Goal: Information Seeking & Learning: Learn about a topic

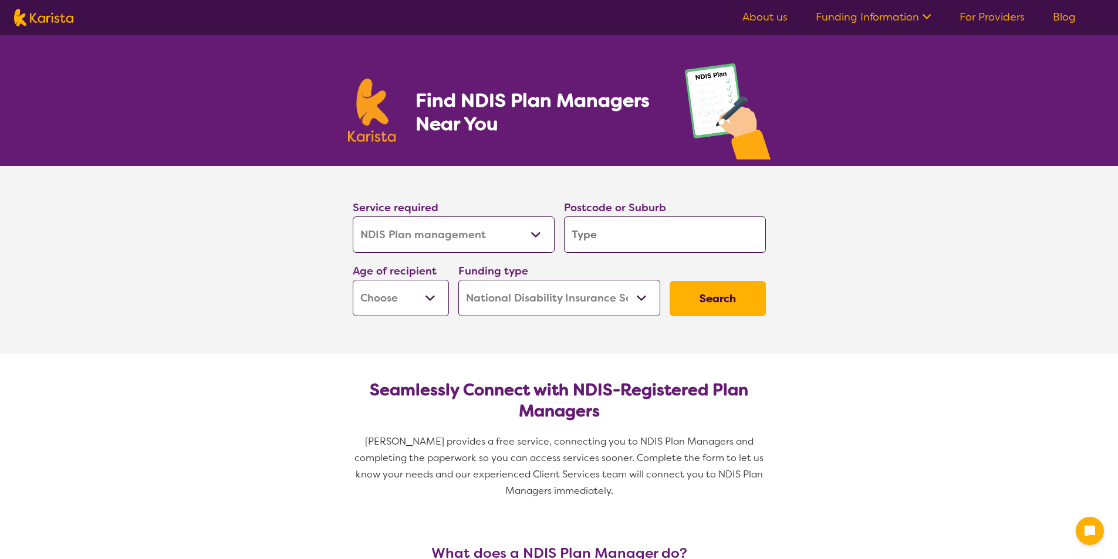
select select "NDIS Plan management"
select select "NDIS"
select select "NDIS Plan management"
select select "NDIS"
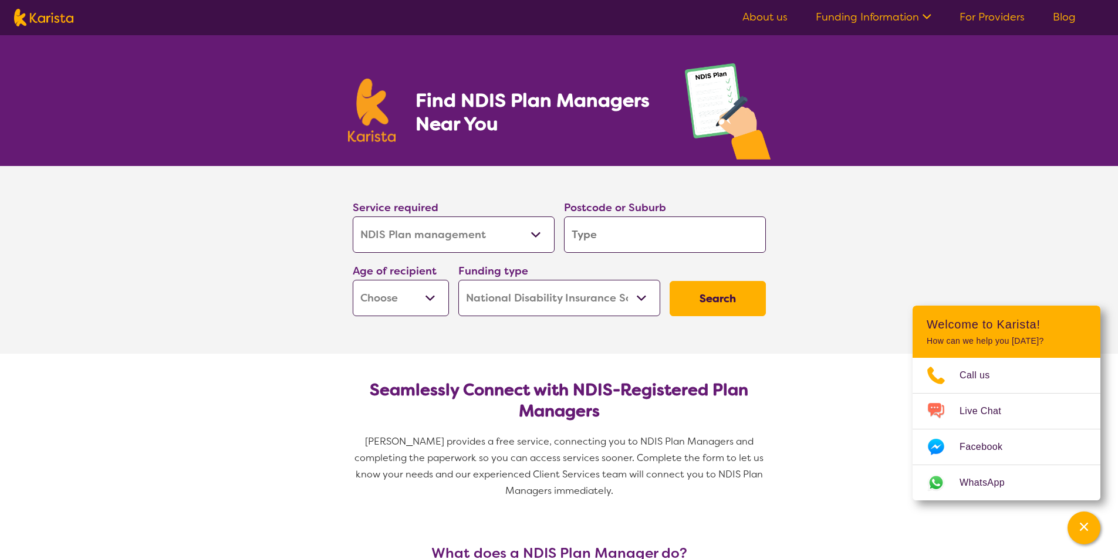
click at [547, 230] on select "Allied Health Assistant Assessment ([MEDICAL_DATA] or [MEDICAL_DATA]) Behaviour…" at bounding box center [454, 235] width 202 height 36
click at [547, 229] on select "Allied Health Assistant Assessment ([MEDICAL_DATA] or [MEDICAL_DATA]) Behaviour…" at bounding box center [454, 235] width 202 height 36
click at [614, 236] on input "search" at bounding box center [665, 235] width 202 height 36
type input "3"
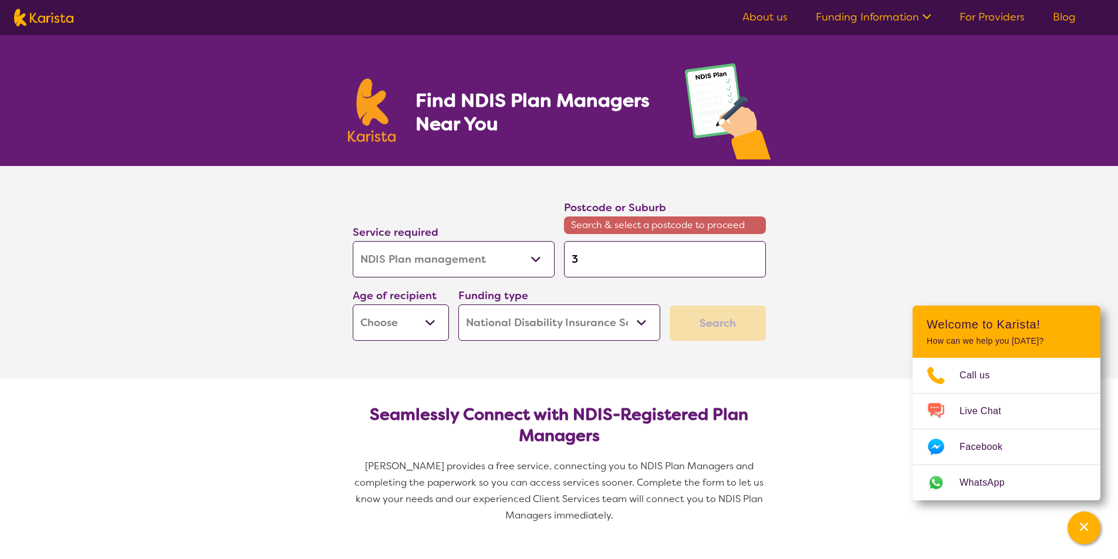
type input "31"
type input "316"
type input "3166"
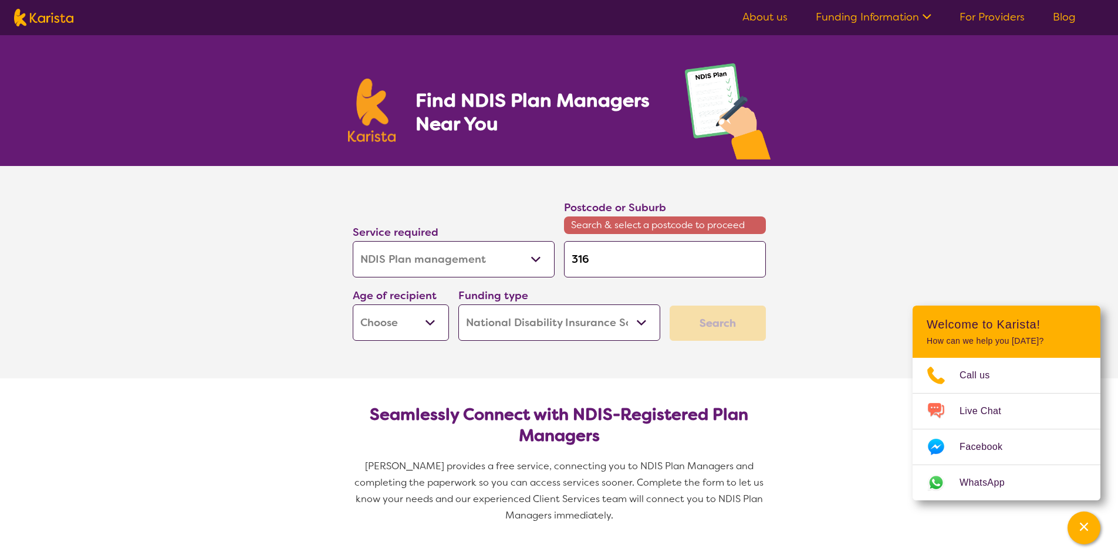
type input "3166"
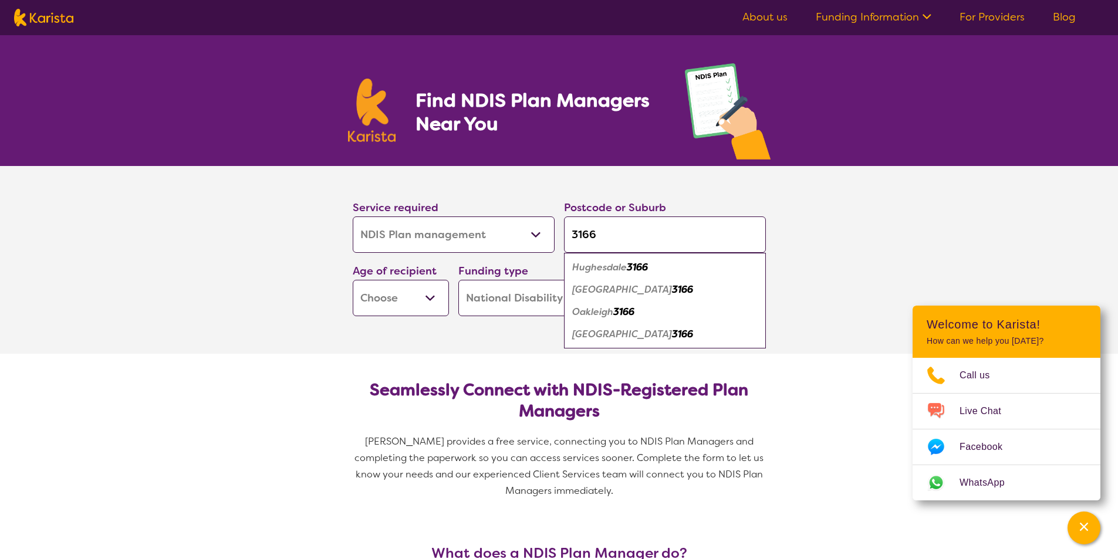
type input "3166"
click at [670, 281] on button "Search" at bounding box center [718, 298] width 96 height 35
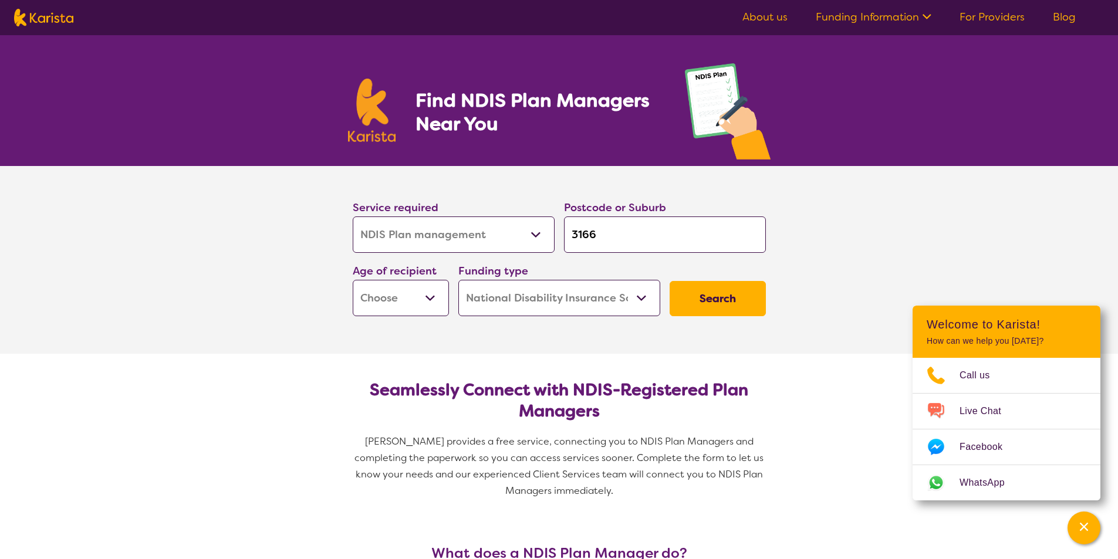
click at [643, 303] on select "Home Care Package (HCP) National Disability Insurance Scheme (NDIS) I don't know" at bounding box center [559, 298] width 202 height 36
select select "HCP"
click at [458, 280] on select "Home Care Package (HCP) National Disability Insurance Scheme (NDIS) I don't know" at bounding box center [559, 298] width 202 height 36
select select "HCP"
click at [724, 300] on button "Search" at bounding box center [718, 298] width 96 height 35
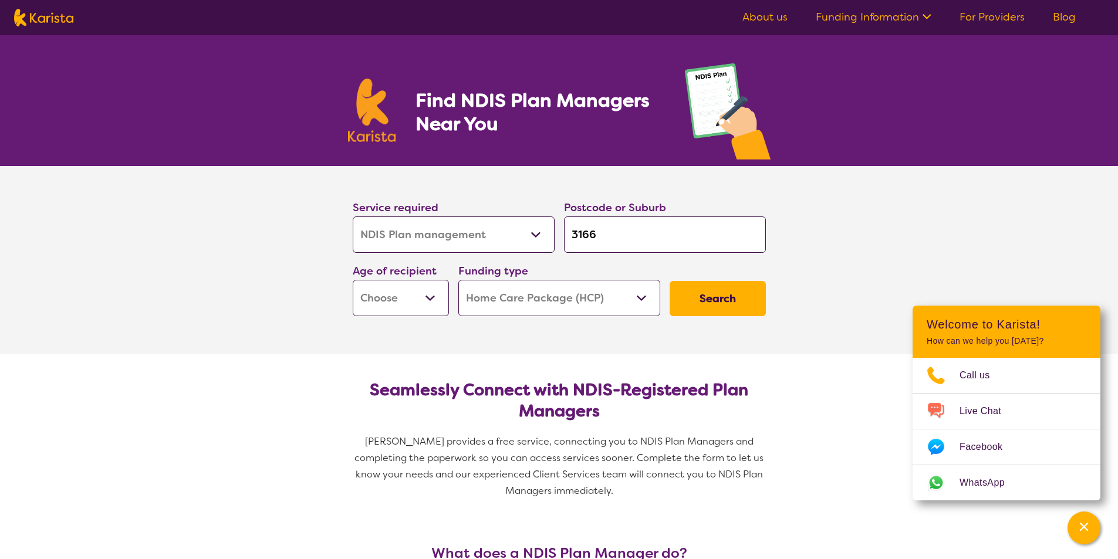
click at [417, 300] on select "Early Childhood - 0 to 9 Child - 10 to 11 Adolescent - 12 to 17 Adult - 18 to 6…" at bounding box center [401, 298] width 96 height 36
select select "AG"
click at [353, 280] on select "Early Childhood - 0 to 9 Child - 10 to 11 Adolescent - 12 to 17 Adult - 18 to 6…" at bounding box center [401, 298] width 96 height 36
select select "AG"
click at [738, 291] on button "Search" at bounding box center [718, 298] width 96 height 35
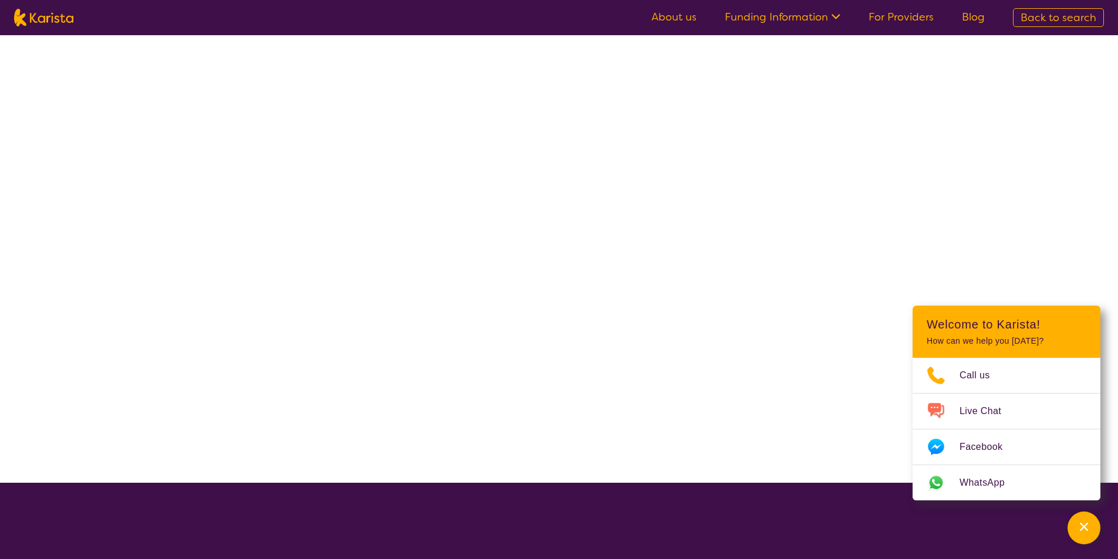
select select "HCP"
select select "NDIS Plan management"
select select "AG"
